Goal: Check status: Check status

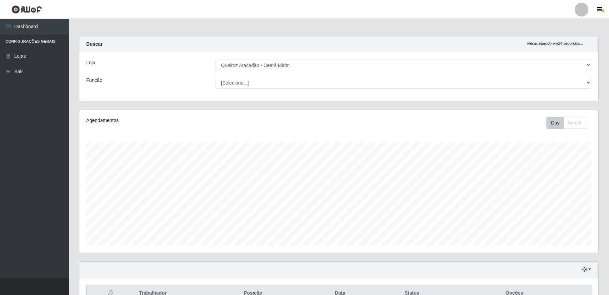
select select "465"
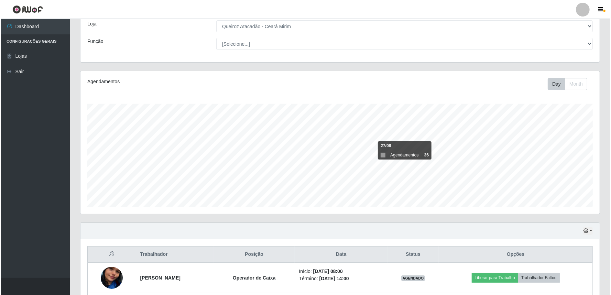
scroll to position [141, 0]
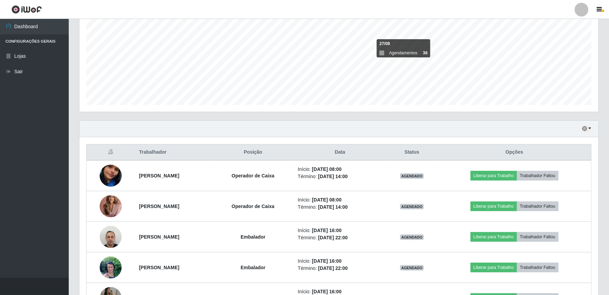
click at [592, 128] on div "Hoje 1 dia 3 dias 1 Semana Não encerrados" at bounding box center [338, 129] width 519 height 17
click at [589, 129] on button "button" at bounding box center [587, 129] width 10 height 8
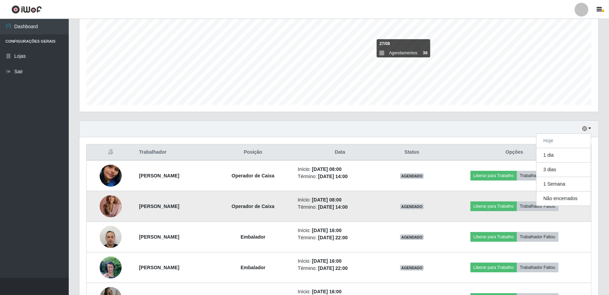
click at [108, 205] on img at bounding box center [111, 206] width 22 height 31
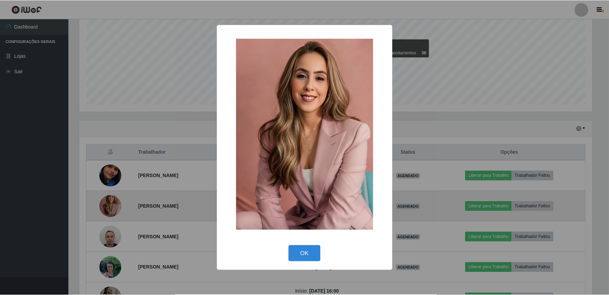
scroll to position [142, 515]
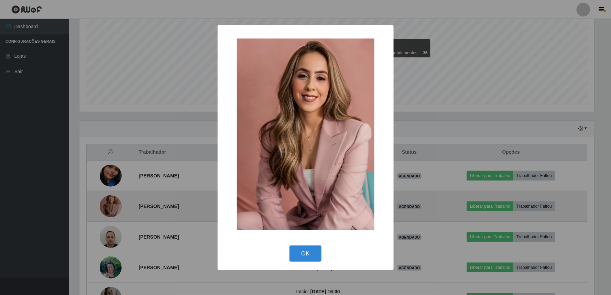
click at [108, 205] on div "× OK Cancel" at bounding box center [305, 147] width 611 height 295
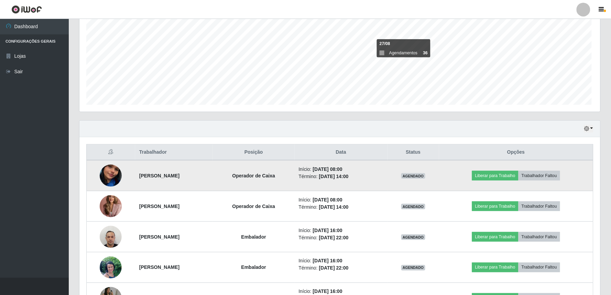
scroll to position [142, 519]
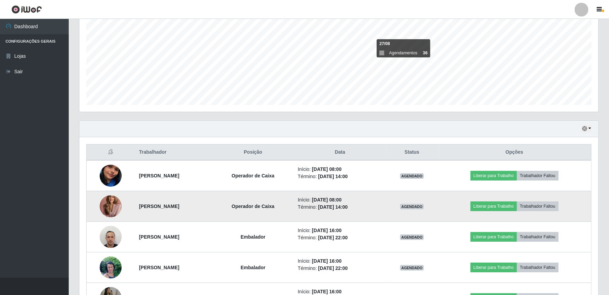
click at [106, 207] on img at bounding box center [111, 206] width 22 height 31
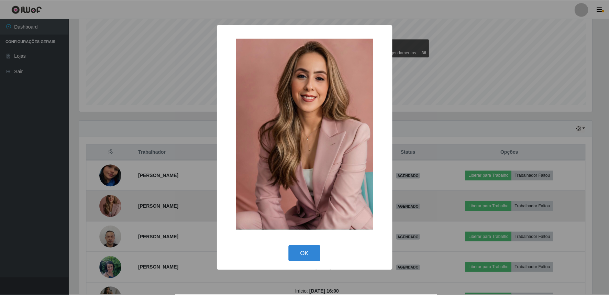
scroll to position [142, 515]
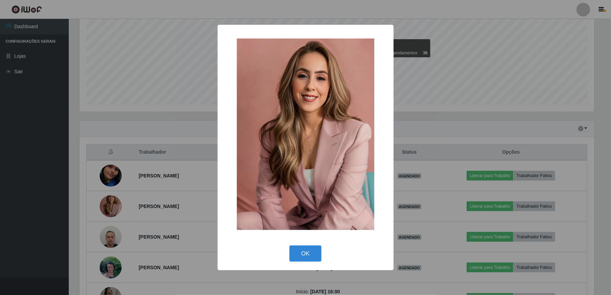
click at [300, 152] on img at bounding box center [306, 135] width 138 height 192
click at [299, 257] on button "OK" at bounding box center [306, 254] width 32 height 16
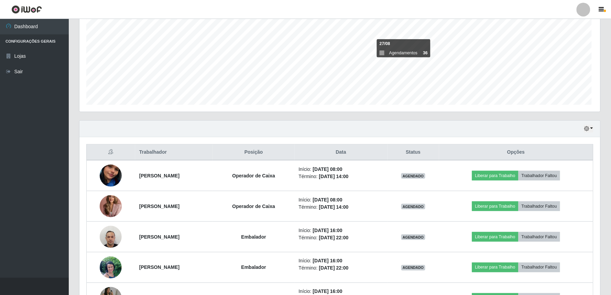
scroll to position [142, 519]
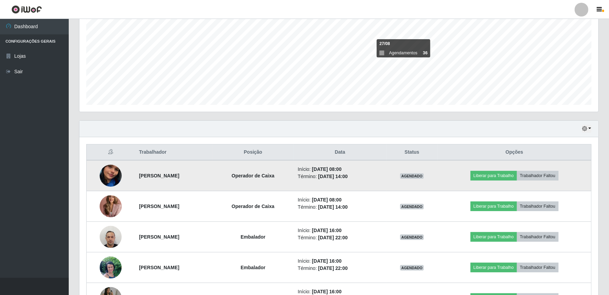
click at [104, 178] on img at bounding box center [111, 175] width 22 height 39
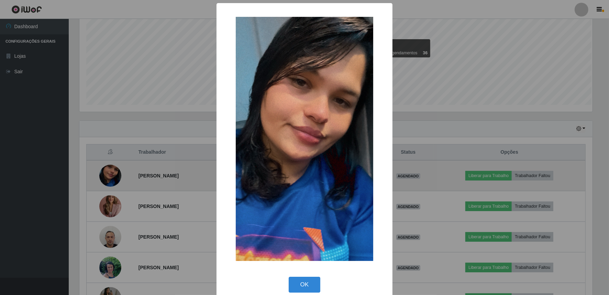
scroll to position [142, 515]
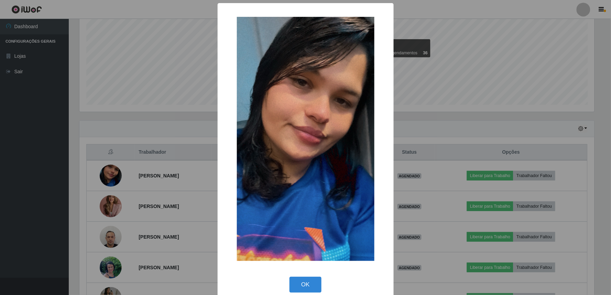
click at [345, 150] on img at bounding box center [306, 139] width 138 height 245
click at [310, 283] on button "OK" at bounding box center [306, 285] width 32 height 16
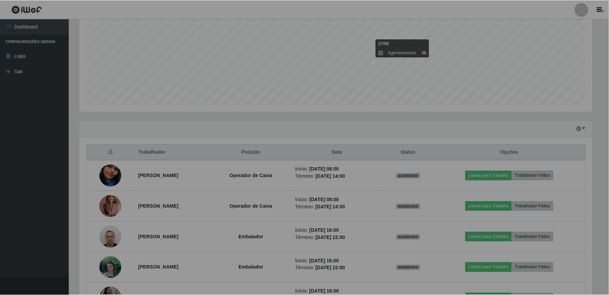
scroll to position [142, 519]
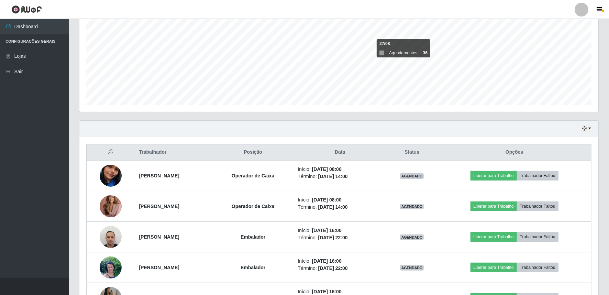
click at [312, 295] on html "Perfil Alterar Senha Sair Dashboard Configurações Gerais Lojas Sair Carregando.…" at bounding box center [304, 118] width 609 height 518
click at [590, 129] on button "button" at bounding box center [587, 129] width 10 height 8
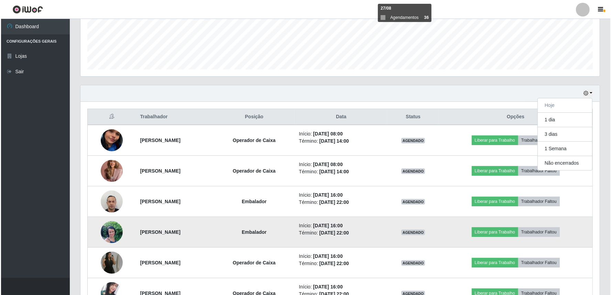
scroll to position [223, 0]
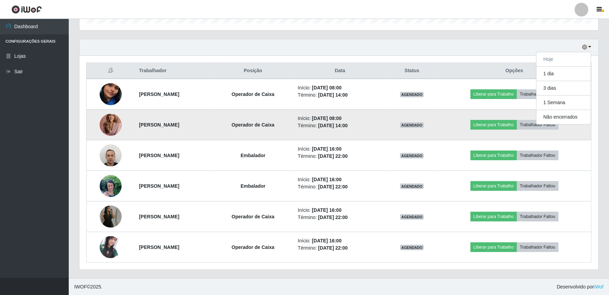
click at [108, 119] on img at bounding box center [111, 124] width 22 height 31
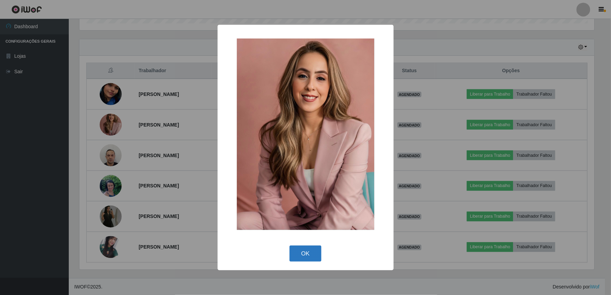
click at [303, 252] on button "OK" at bounding box center [306, 254] width 32 height 16
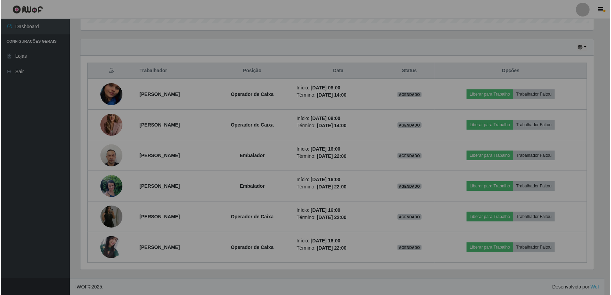
scroll to position [142, 519]
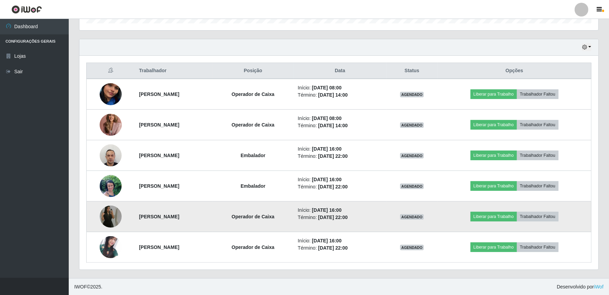
click at [112, 214] on img at bounding box center [111, 216] width 22 height 39
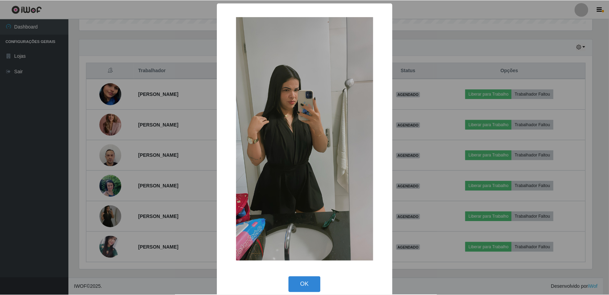
scroll to position [142, 515]
click at [299, 143] on img at bounding box center [306, 139] width 138 height 245
click at [308, 283] on button "OK" at bounding box center [306, 285] width 32 height 16
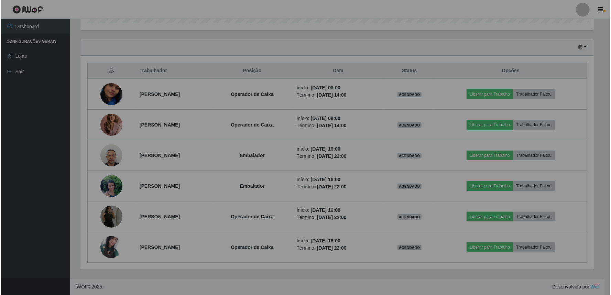
scroll to position [142, 519]
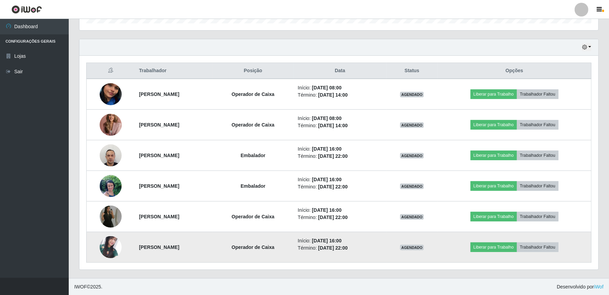
click at [102, 245] on img at bounding box center [111, 247] width 22 height 22
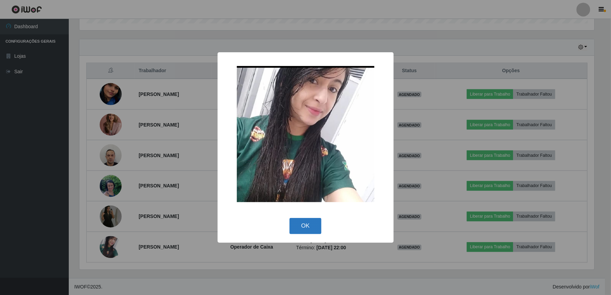
click at [299, 226] on button "OK" at bounding box center [306, 226] width 32 height 16
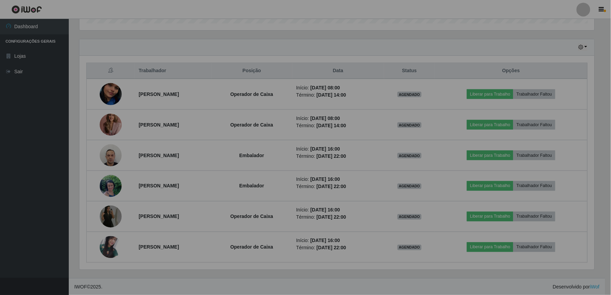
scroll to position [142, 519]
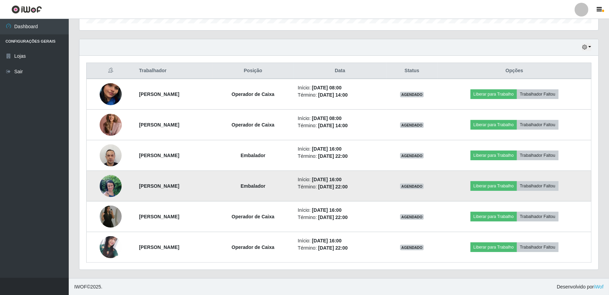
click at [111, 180] on img at bounding box center [111, 185] width 22 height 29
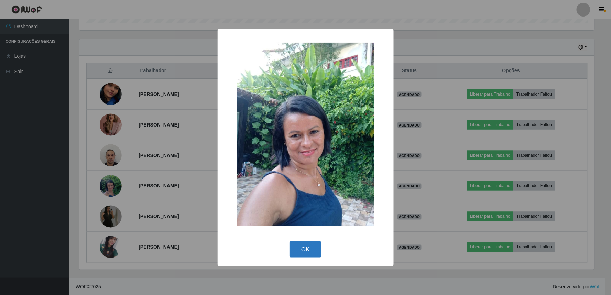
click at [300, 250] on button "OK" at bounding box center [306, 249] width 32 height 16
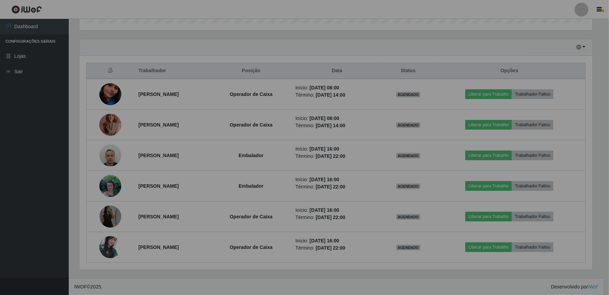
scroll to position [142, 519]
